Goal: Task Accomplishment & Management: Manage account settings

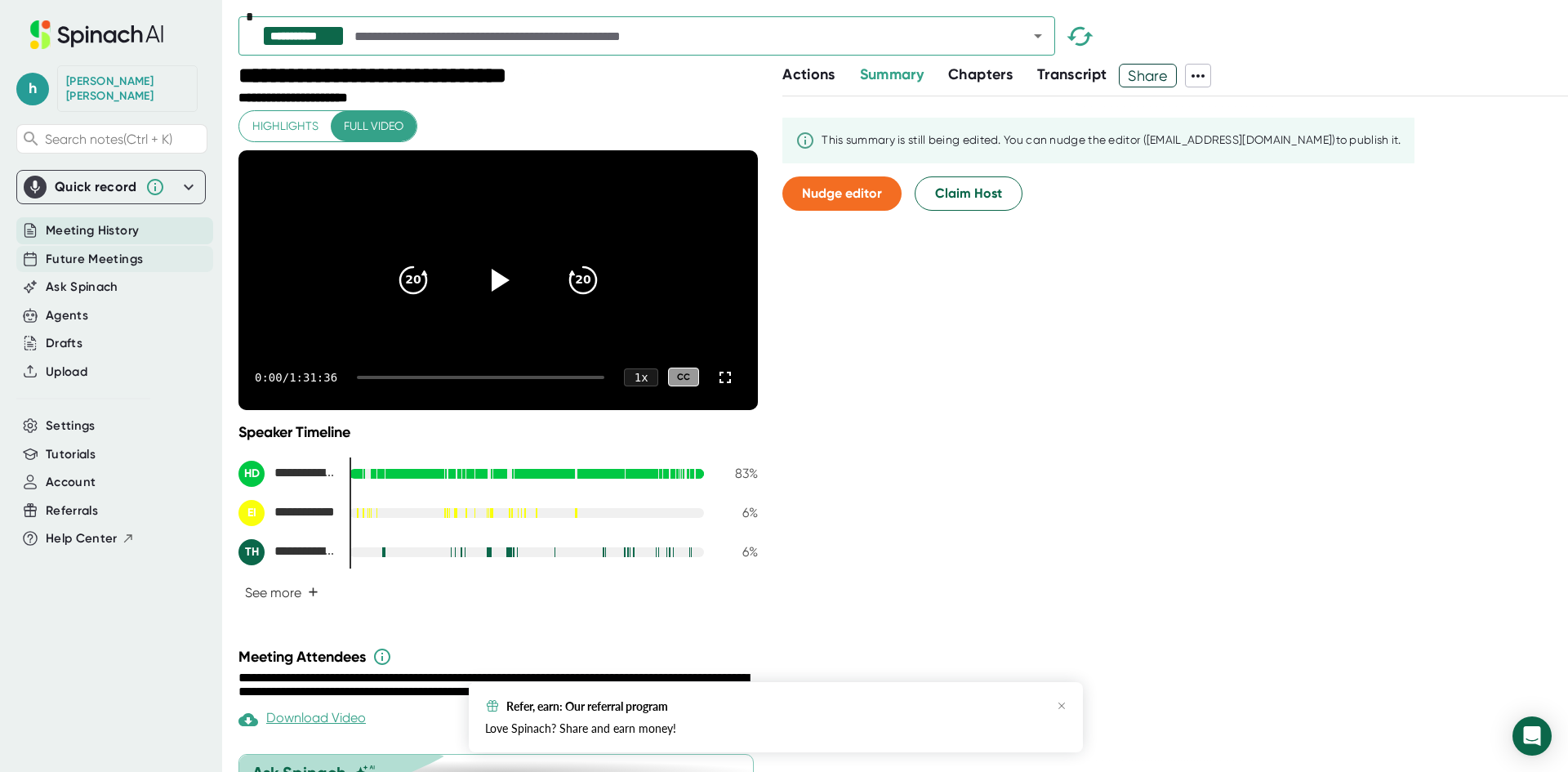
click at [87, 250] on span "Future Meetings" at bounding box center [95, 259] width 98 height 19
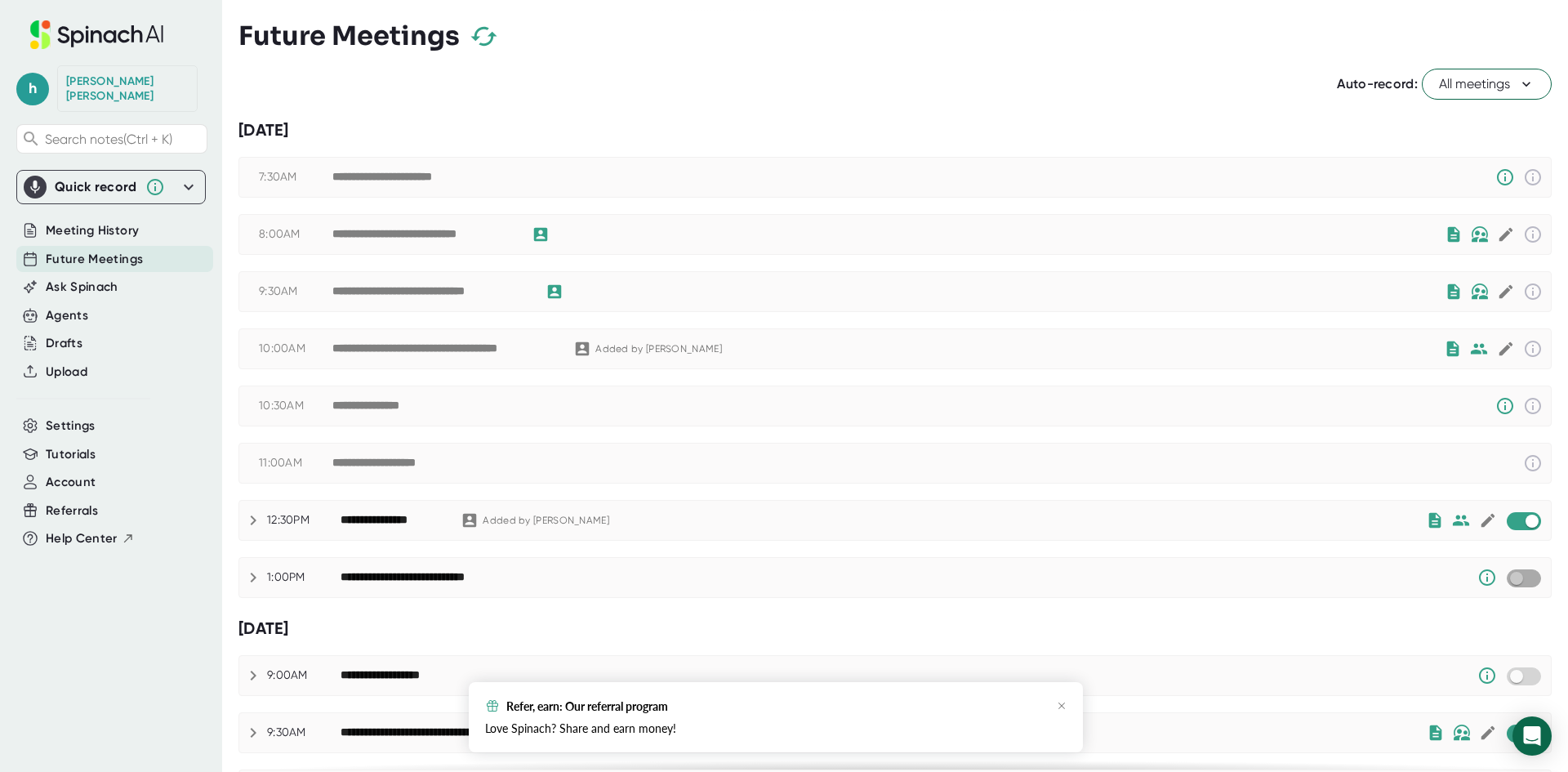
click at [1512, 579] on input "checkbox" at bounding box center [1516, 578] width 46 height 15
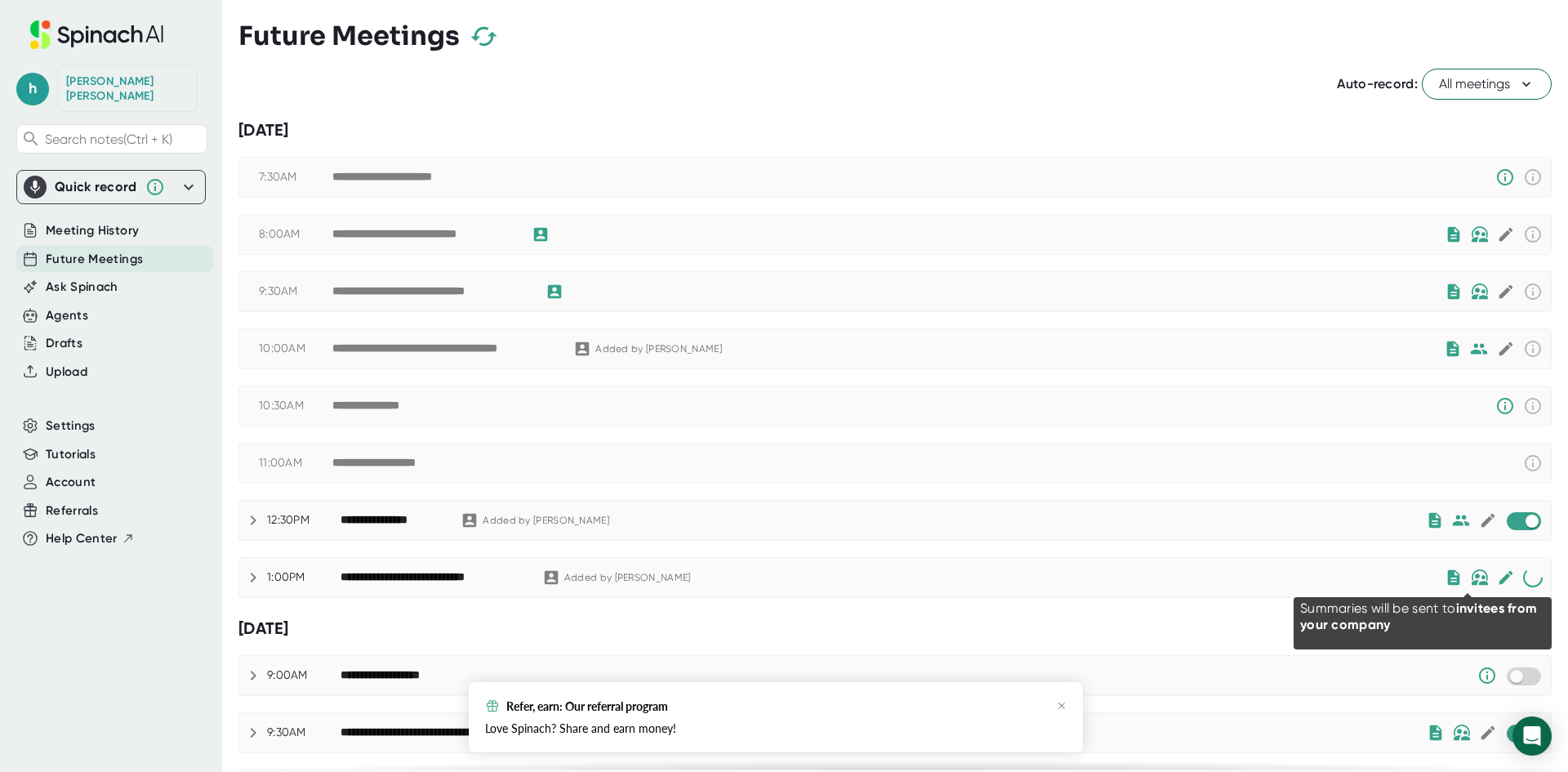
checkbox input "false"
